Goal: Task Accomplishment & Management: Use online tool/utility

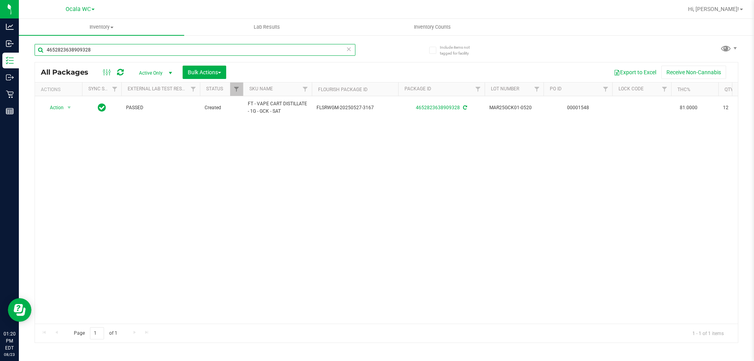
click at [142, 49] on input "4652823638909328" at bounding box center [195, 50] width 321 height 12
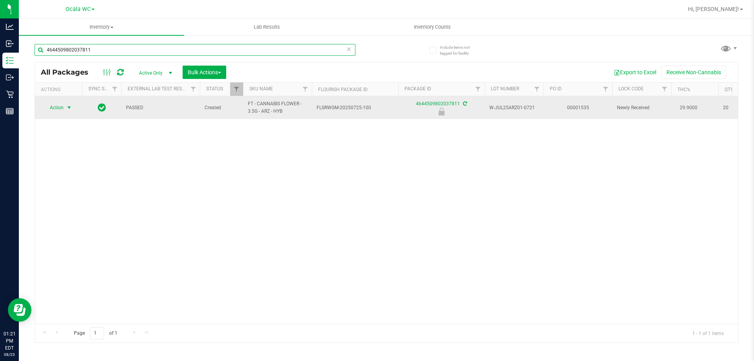
type input "4644509802037811"
click at [71, 108] on span "select" at bounding box center [69, 107] width 6 height 6
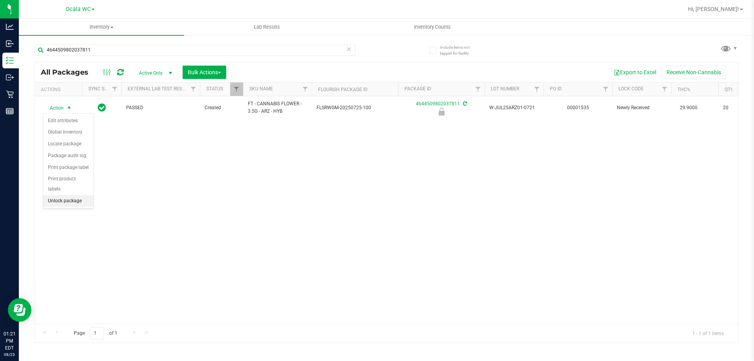
click at [63, 195] on li "Unlock package" at bounding box center [68, 201] width 50 height 12
